Goal: Task Accomplishment & Management: Complete application form

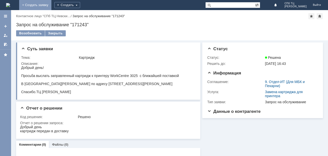
click at [51, 4] on link "+ Создать заявку" at bounding box center [35, 5] width 32 height 10
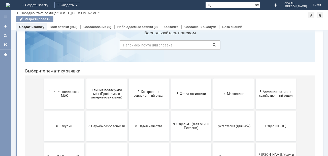
scroll to position [25, 0]
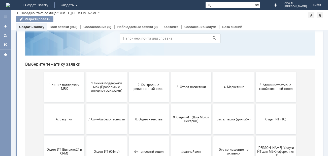
click at [198, 92] on button "3. Отдел логистики" at bounding box center [191, 87] width 40 height 30
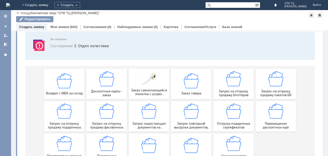
scroll to position [50, 0]
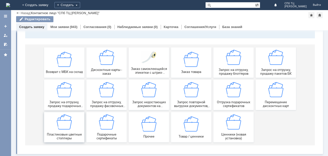
click at [70, 128] on img at bounding box center [64, 121] width 15 height 15
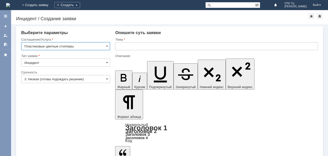
click at [139, 43] on input "text" at bounding box center [216, 46] width 203 height 8
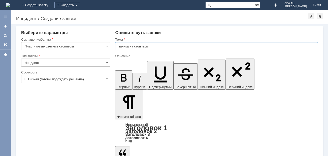
click at [125, 47] on input "заяяка на стопперы" at bounding box center [216, 46] width 203 height 8
click at [174, 46] on input "заявка на стопперы" at bounding box center [216, 46] width 203 height 8
type input "заявка на стопперы Суперскидка"
